Goal: Use online tool/utility: Utilize a website feature to perform a specific function

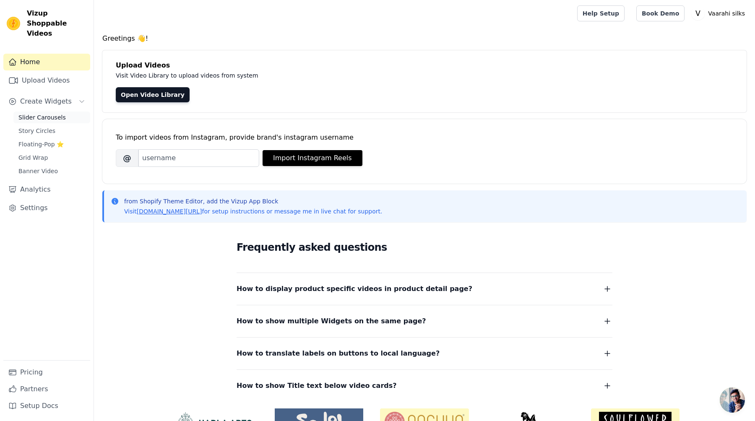
click at [54, 113] on span "Slider Carousels" at bounding box center [41, 117] width 47 height 8
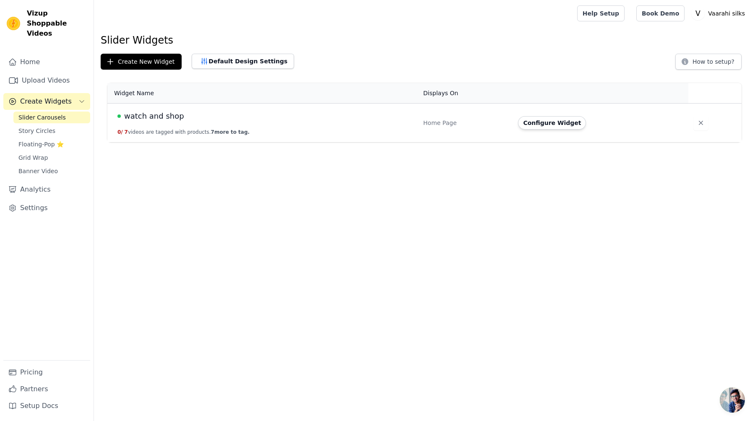
click at [165, 119] on span "watch and shop" at bounding box center [154, 116] width 60 height 12
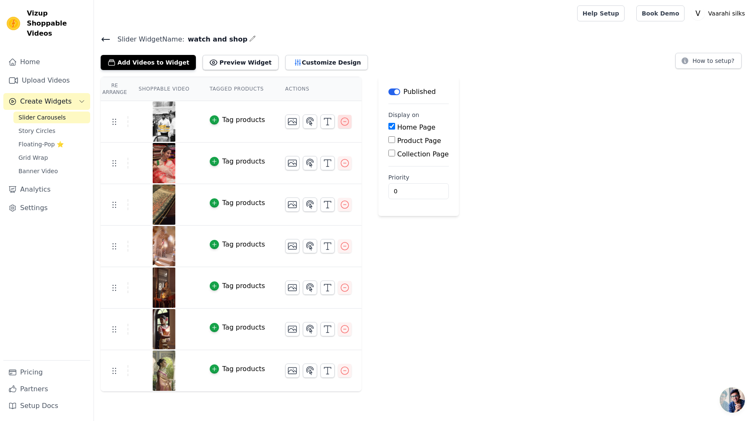
click at [340, 117] on icon "button" at bounding box center [345, 122] width 10 height 10
